Goal: Information Seeking & Learning: Learn about a topic

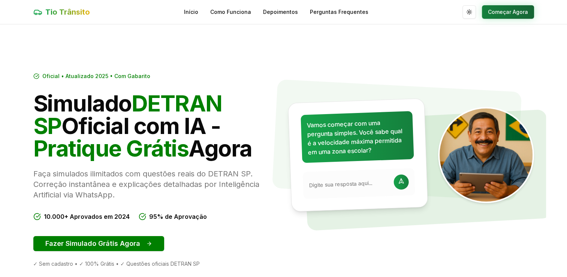
click at [497, 11] on button "Começar Agora" at bounding box center [508, 11] width 52 height 13
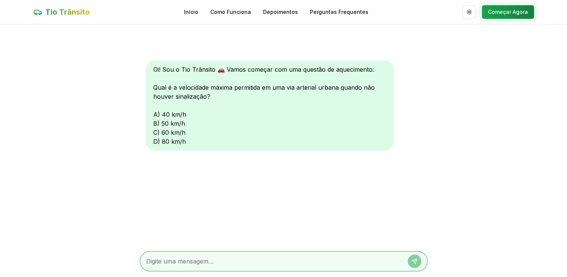
click at [157, 111] on div "Oi! Sou o Tio Trânsito 🚗 Vamos começar com uma questão de aquecimento: Qual é a…" at bounding box center [270, 105] width 248 height 90
click at [159, 116] on div "Oi! Sou o Tio Trânsito 🚗 Vamos começar com uma questão de aquecimento: Qual é a…" at bounding box center [270, 105] width 248 height 90
drag, startPoint x: 156, startPoint y: 115, endPoint x: 217, endPoint y: 251, distance: 148.9
click at [217, 251] on div "Oi! Sou o Tio Trânsito 🚗 Vamos começar com uma questão de aquecimento: Qual é a…" at bounding box center [284, 150] width 288 height 253
drag, startPoint x: 217, startPoint y: 251, endPoint x: 221, endPoint y: 256, distance: 6.1
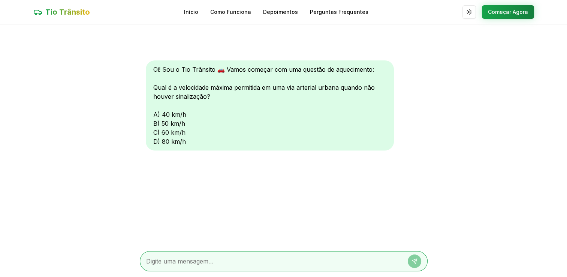
click at [221, 256] on div at bounding box center [284, 261] width 288 height 20
type textarea "…"
click at [157, 265] on textarea "…" at bounding box center [273, 260] width 254 height 9
type textarea "a"
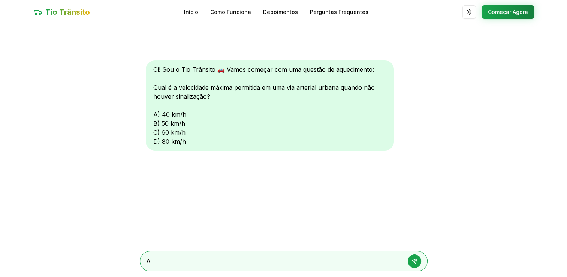
type textarea "A"
click at [413, 260] on icon at bounding box center [414, 261] width 6 height 6
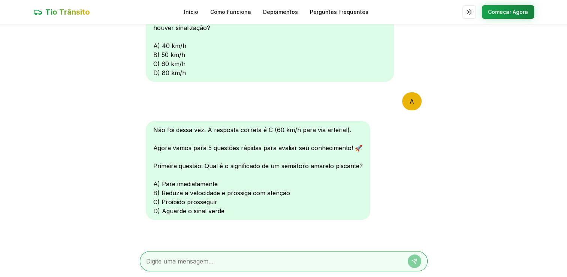
drag, startPoint x: 153, startPoint y: 196, endPoint x: 155, endPoint y: 191, distance: 5.2
click at [155, 191] on div "Não foi dessa vez. A resposta correta é C (60 km/h para via arterial). Agora va…" at bounding box center [258, 170] width 224 height 99
click at [192, 255] on div at bounding box center [284, 261] width 288 height 20
click at [156, 262] on textarea at bounding box center [273, 260] width 254 height 9
type textarea "B"
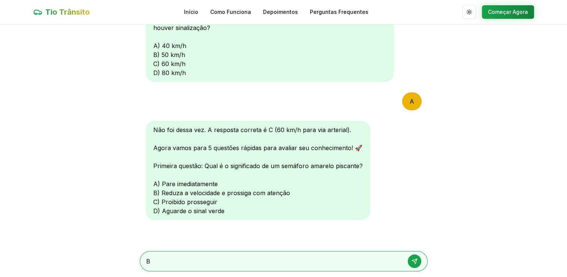
click at [411, 259] on icon at bounding box center [414, 261] width 6 height 6
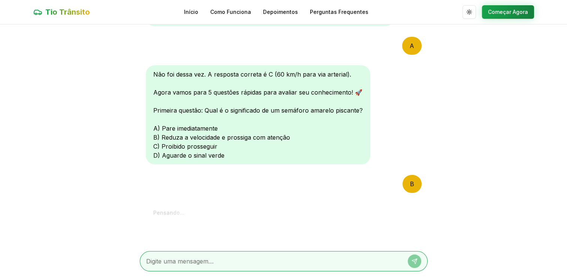
scroll to position [263, 0]
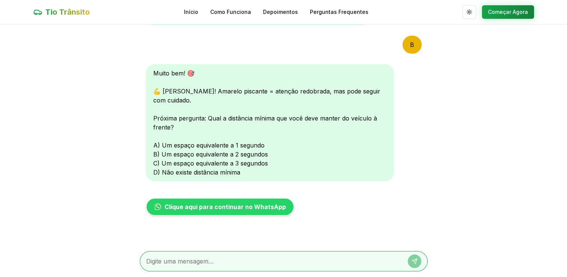
click at [203, 257] on textarea at bounding box center [273, 260] width 254 height 9
type textarea "B"
click at [411, 254] on div "B" at bounding box center [284, 261] width 288 height 20
click at [416, 263] on icon at bounding box center [414, 261] width 6 height 6
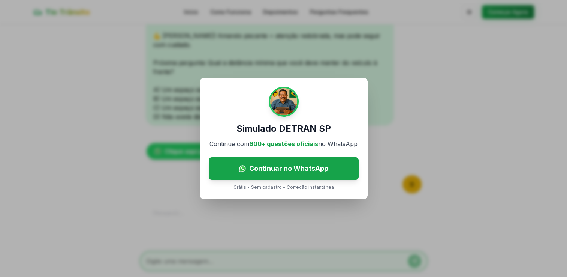
scroll to position [419, 0]
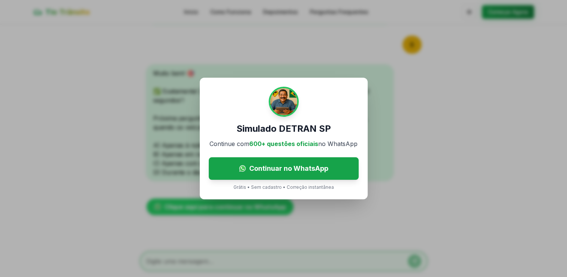
click at [410, 134] on div "Simulado DETRAN SP Continue com 600+ questões oficiais no WhatsApp Continuar no…" at bounding box center [283, 138] width 567 height 277
click at [354, 77] on div "Simulado DETRAN SP Continue com 600+ questões oficiais no WhatsApp Continuar no…" at bounding box center [283, 138] width 567 height 277
